Goal: Book appointment/travel/reservation

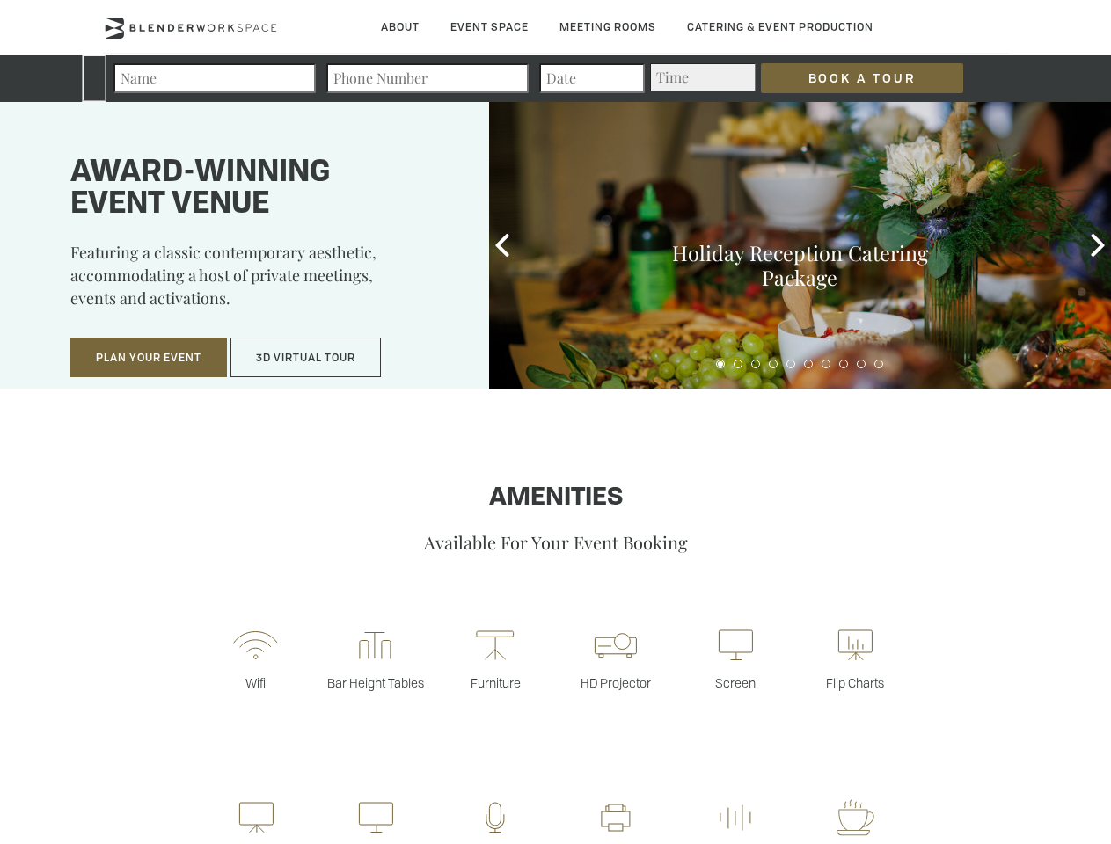
click at [848, 78] on input "Book a Tour" at bounding box center [862, 78] width 202 height 30
click at [149, 358] on button "Plan Your Event" at bounding box center [148, 358] width 157 height 40
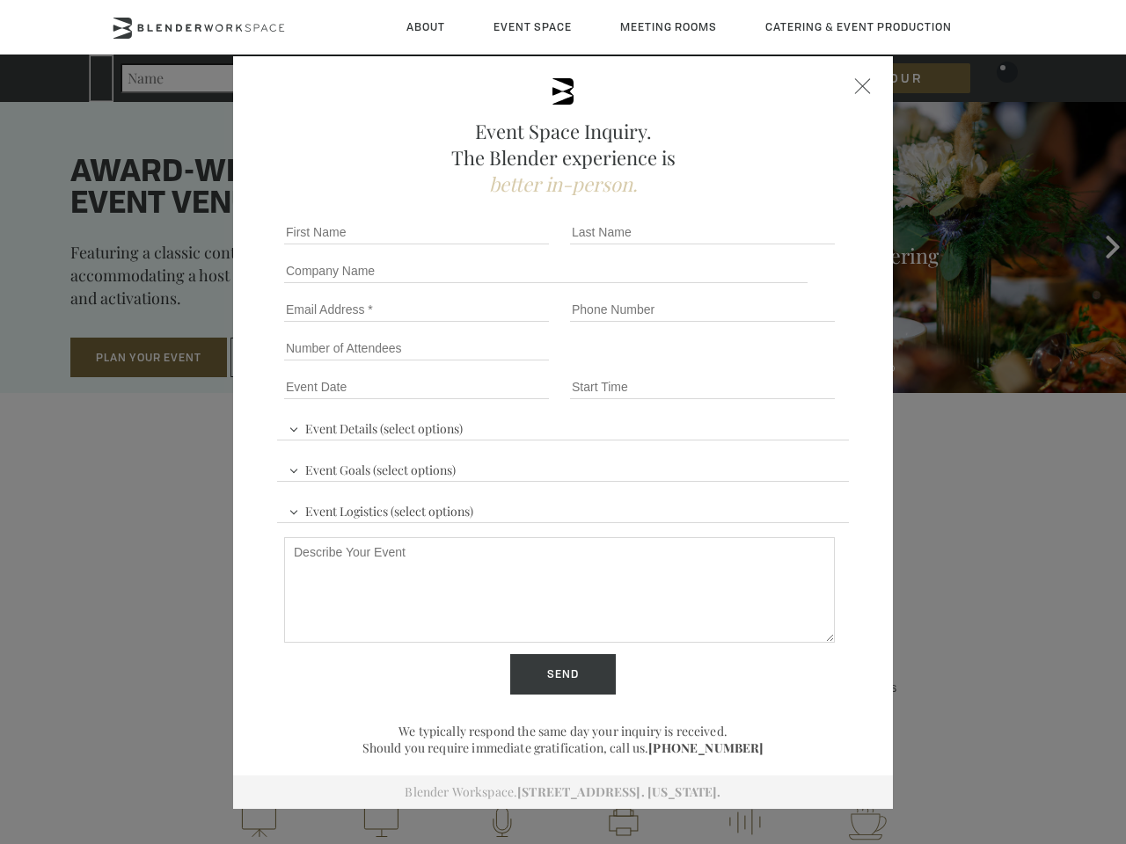
click at [306, 358] on button "3D Virtual Tour" at bounding box center [305, 358] width 150 height 40
click at [502, 245] on div "First name *" at bounding box center [420, 232] width 286 height 39
click at [1098, 245] on div "Event Space Inquiry. The Blender experience is better in-person. Event Details …" at bounding box center [563, 422] width 1126 height 844
click at [720, 364] on fieldset "Number of Attendees Budget Range" at bounding box center [563, 348] width 572 height 39
click at [738, 364] on fieldset "Number of Attendees Budget Range" at bounding box center [563, 348] width 572 height 39
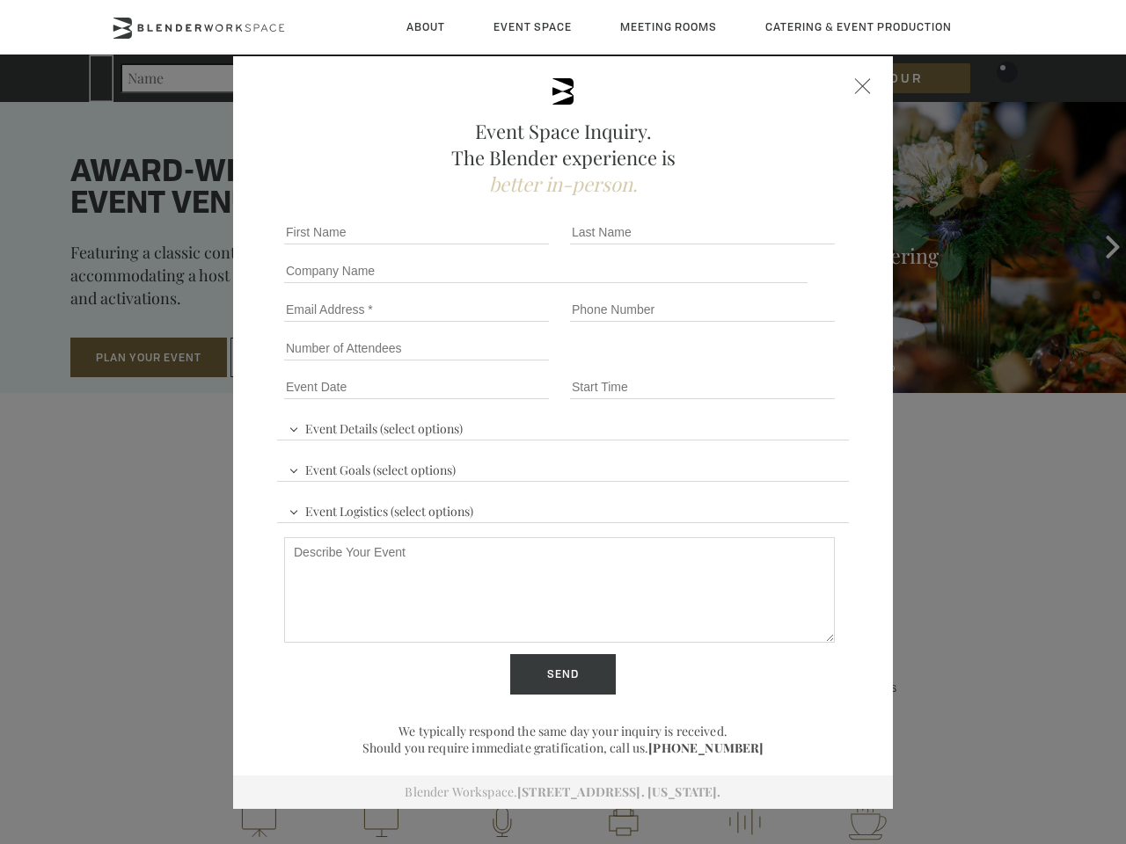
click at [755, 364] on fieldset "Number of Attendees Budget Range" at bounding box center [563, 348] width 572 height 39
click at [773, 364] on fieldset "Number of Attendees Budget Range" at bounding box center [563, 348] width 572 height 39
click at [791, 364] on fieldset "Number of Attendees Budget Range" at bounding box center [563, 348] width 572 height 39
